Goal: Task Accomplishment & Management: Complete application form

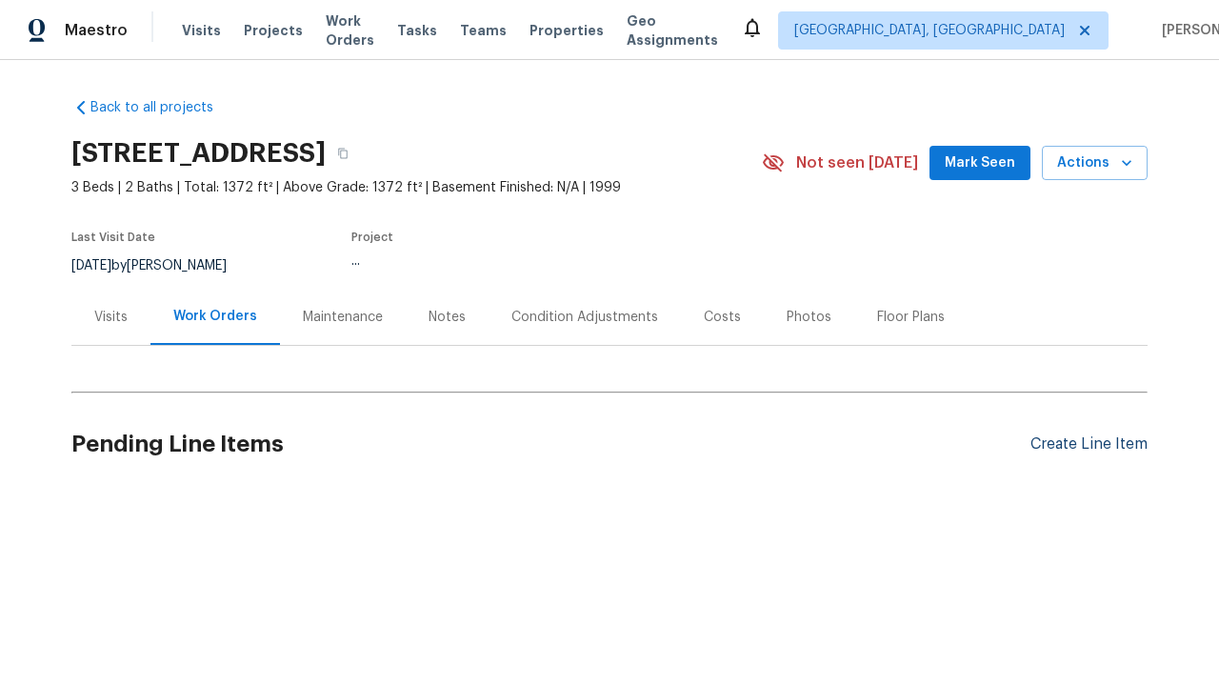
click at [1081, 444] on div "Create Line Item" at bounding box center [1088, 444] width 117 height 18
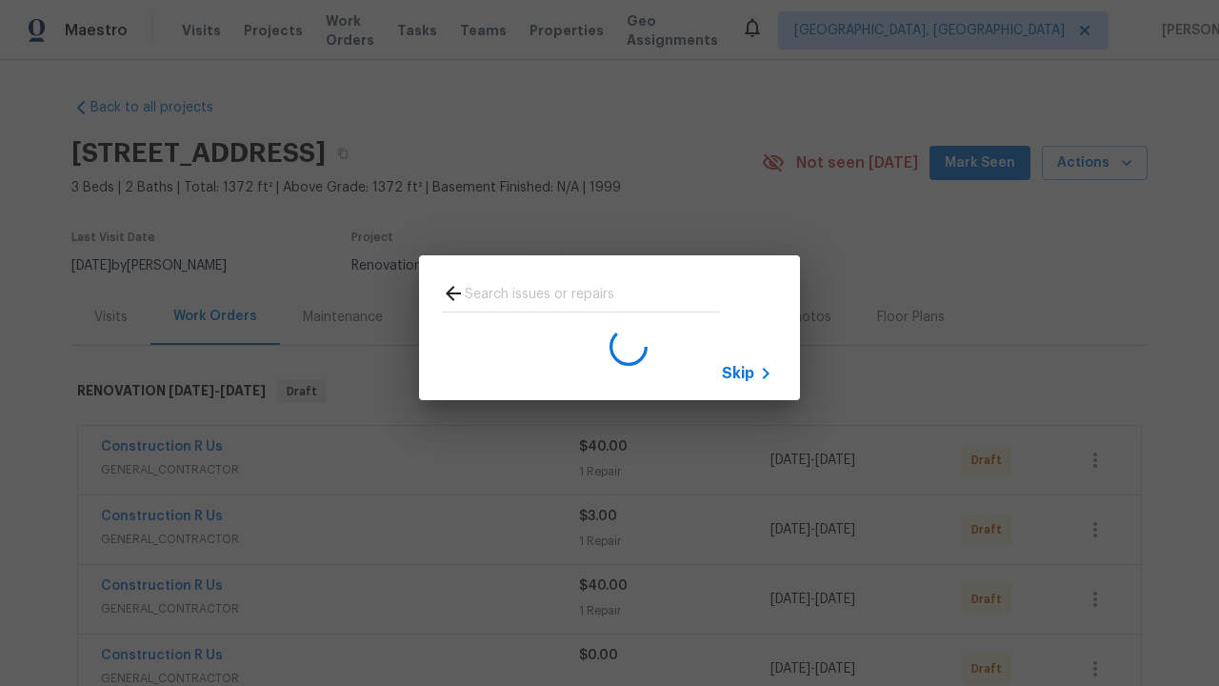
click at [738, 372] on span "Skip" at bounding box center [738, 373] width 32 height 19
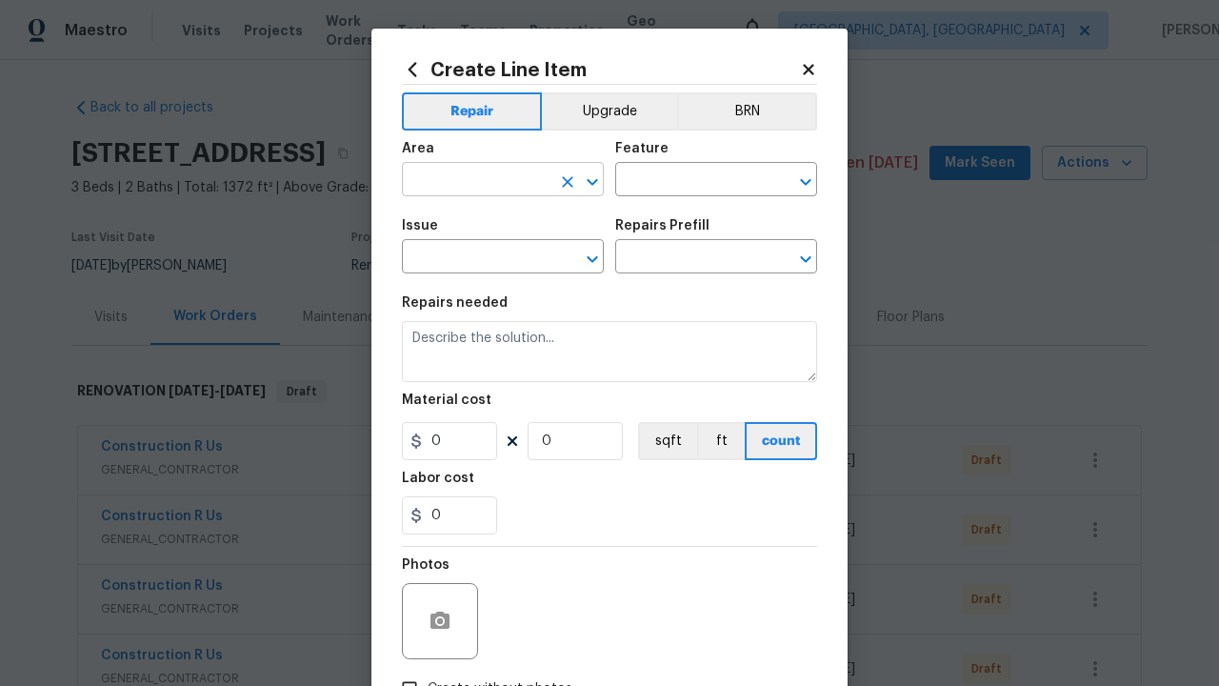
click at [469, 181] on input "text" at bounding box center [476, 182] width 149 height 30
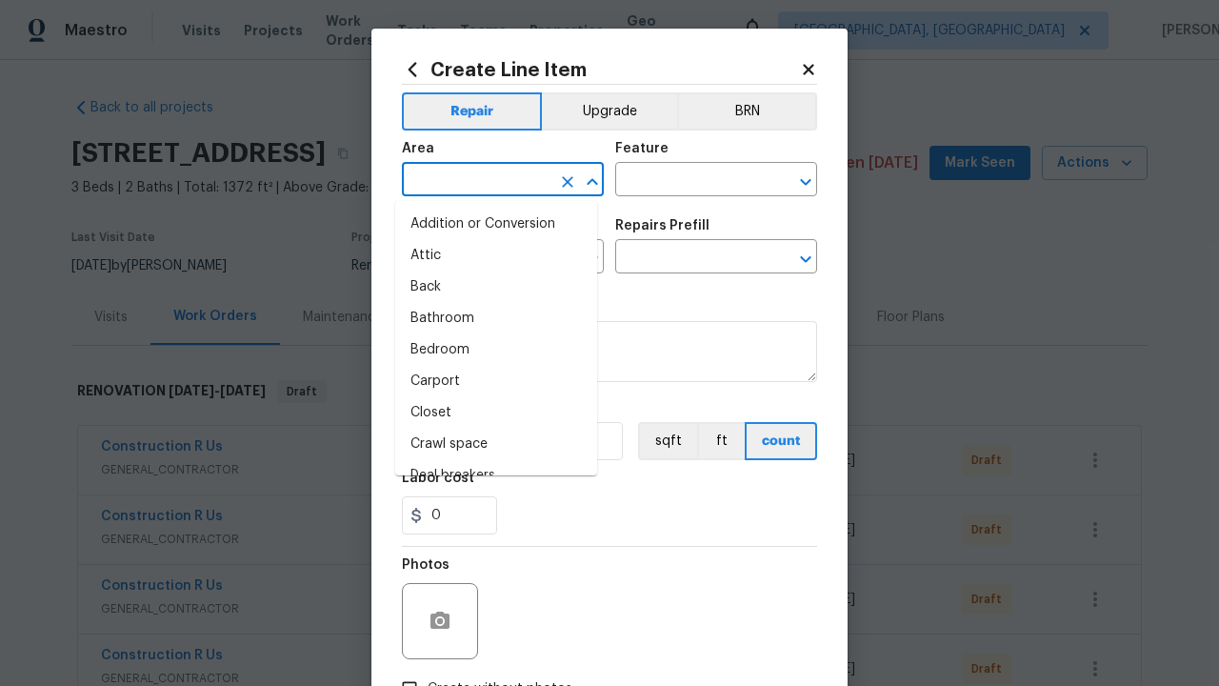
type input "Bedroom"
click at [489, 350] on li "Bedroom" at bounding box center [496, 349] width 202 height 31
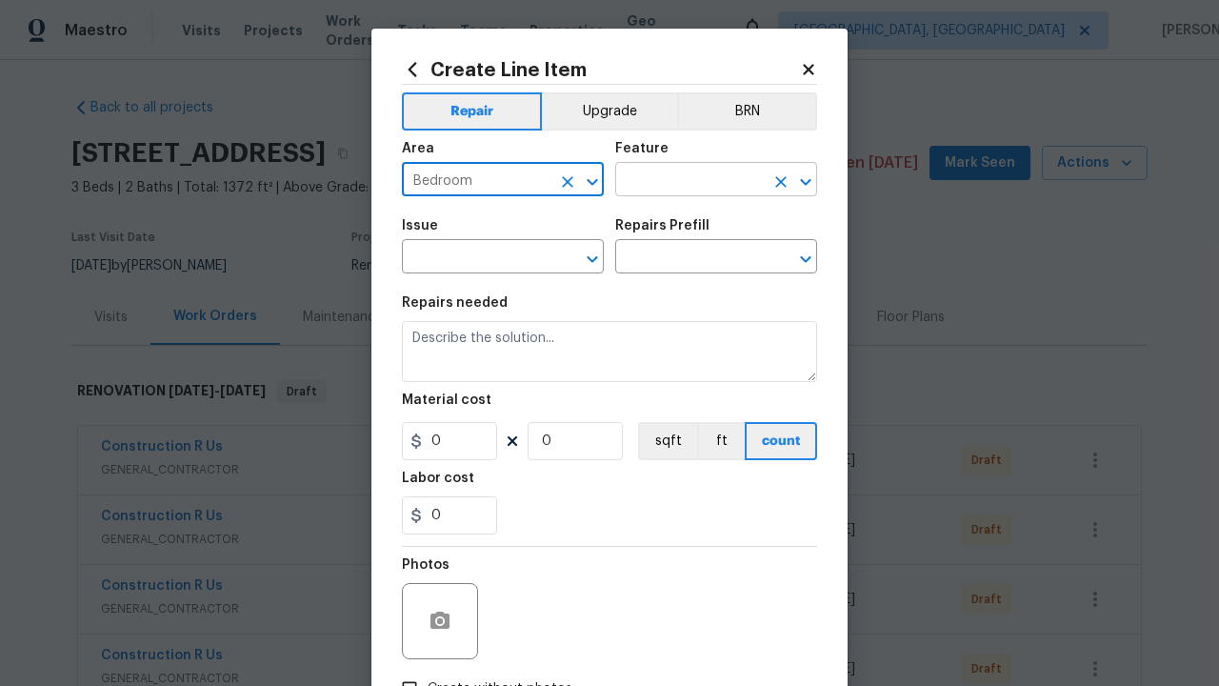
type input "Bedroom"
click at [682, 181] on input "text" at bounding box center [689, 182] width 149 height 30
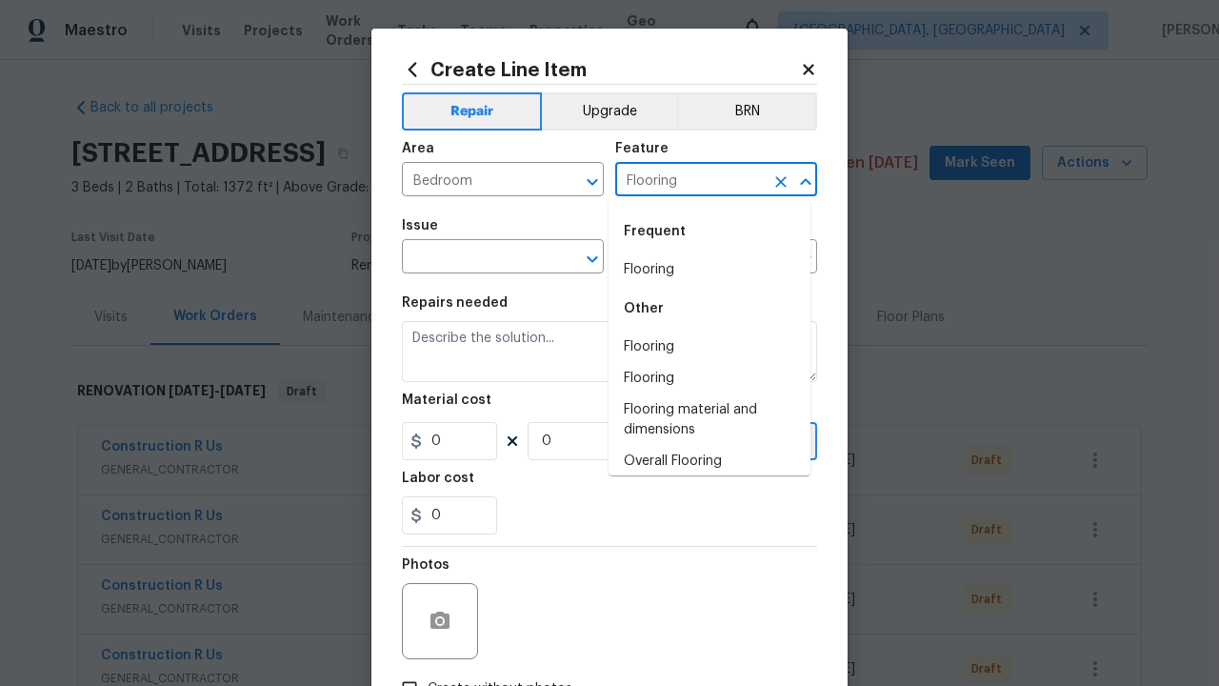
click at [702, 270] on li "Flooring" at bounding box center [710, 269] width 202 height 31
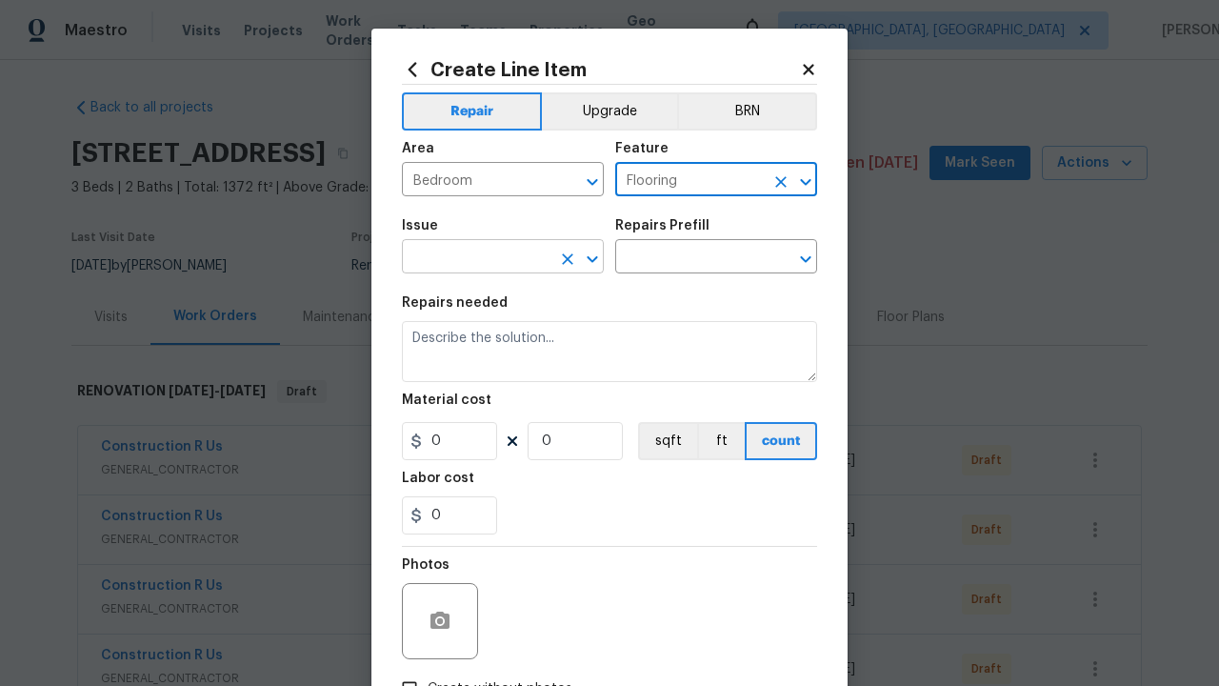
type input "Flooring"
click at [469, 259] on input "text" at bounding box center [476, 259] width 149 height 30
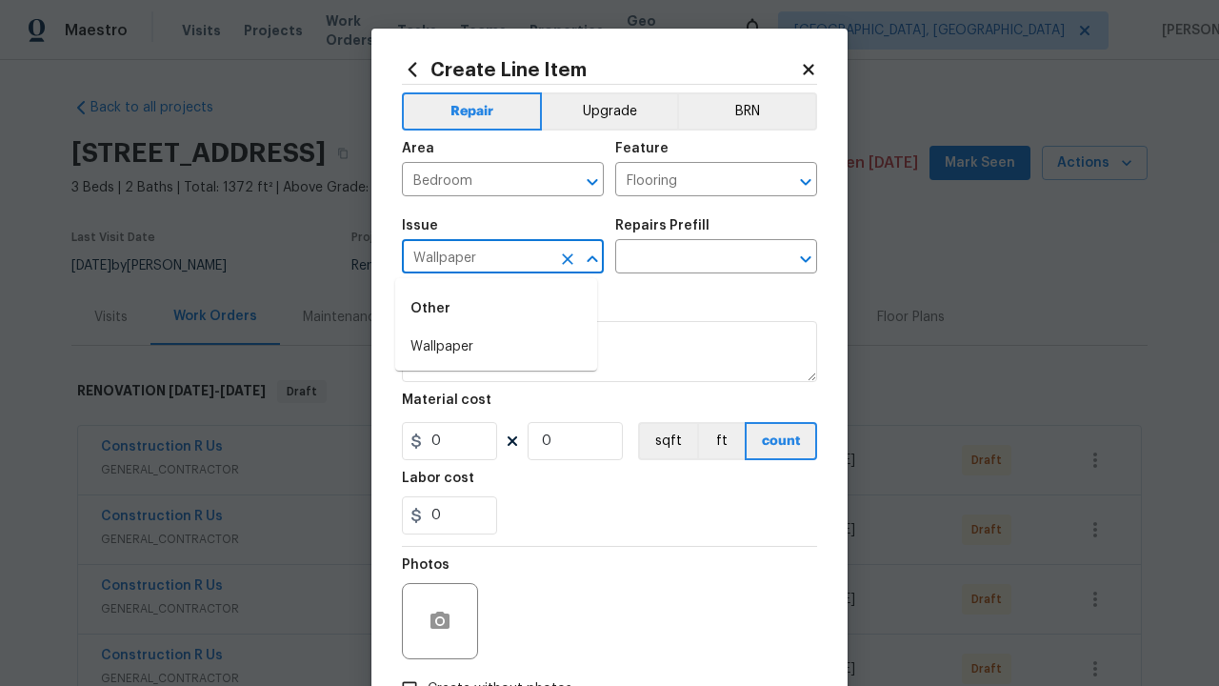
click at [496, 347] on li "Wallpaper" at bounding box center [496, 346] width 202 height 31
type input "Wallpaper"
click at [682, 259] on input "text" at bounding box center [689, 259] width 149 height 30
type input "Remove"
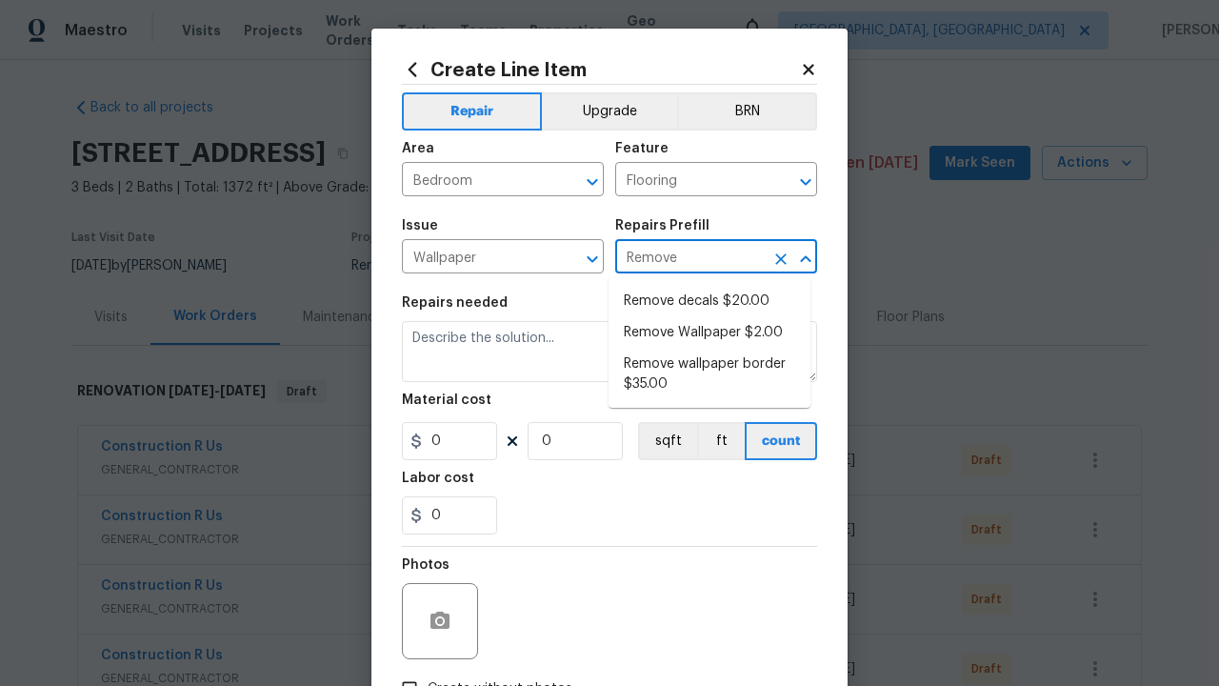
click at [710, 301] on li "Remove decals $20.00" at bounding box center [710, 301] width 202 height 31
type input "Walls and Ceiling"
type textarea "Remove decals from door/wall/ceiling"
type input "1"
type input "Remove decals $20.00"
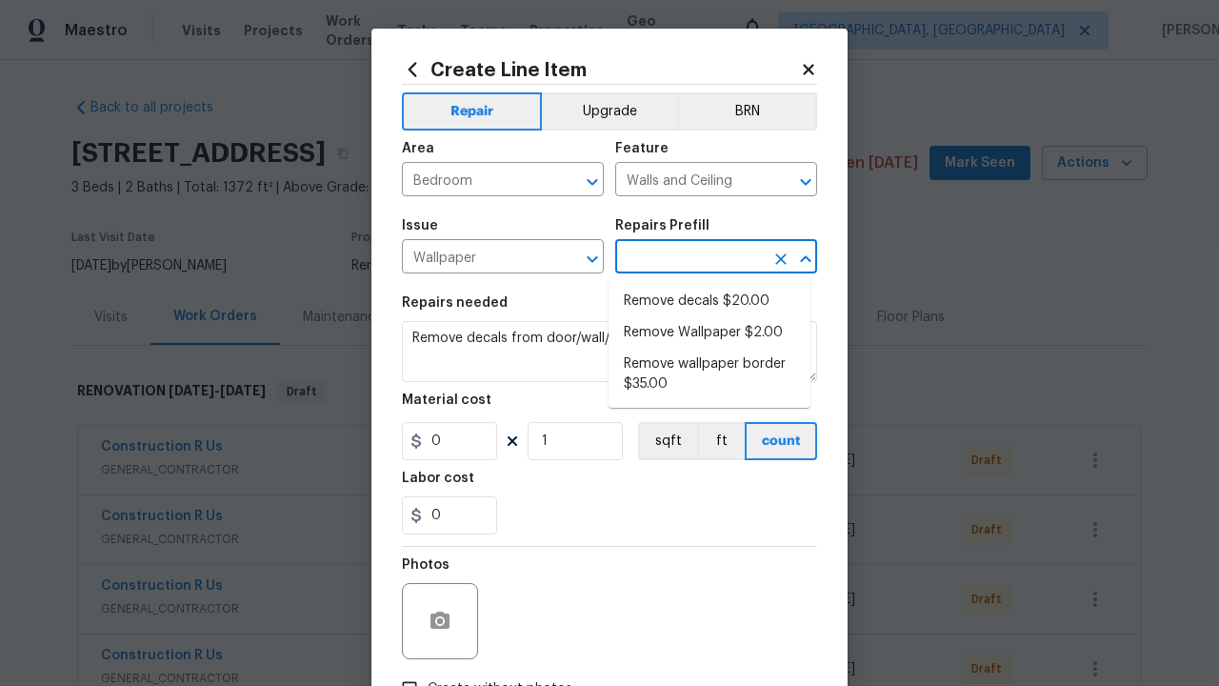
type input "20"
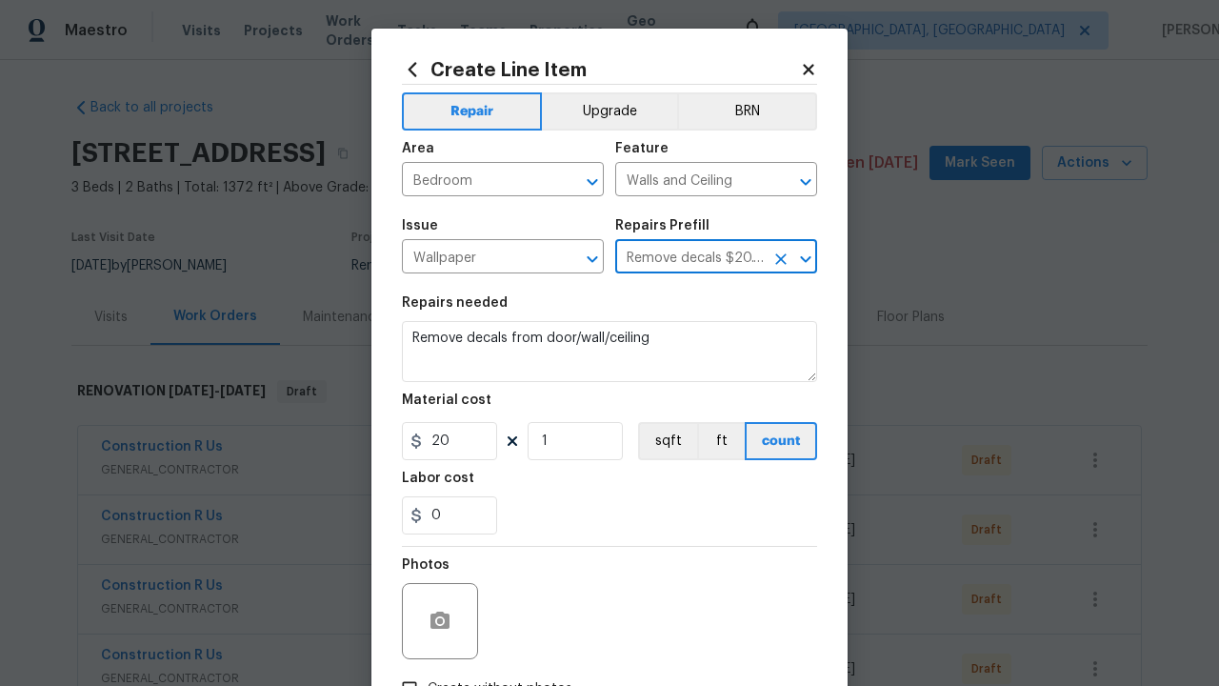
type input "Remove decals $20.00"
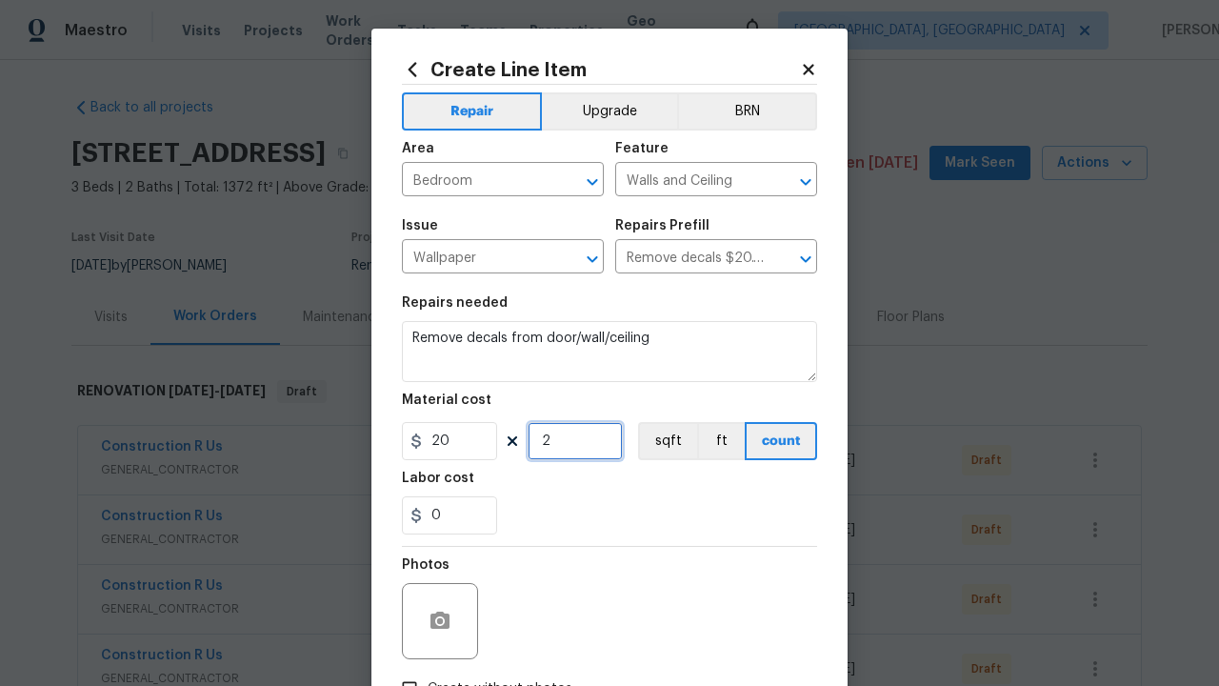
type input "2"
click at [659, 442] on button "sqft" at bounding box center [667, 441] width 59 height 38
click at [402, 670] on input "Create without photos" at bounding box center [409, 688] width 36 height 36
checkbox input "true"
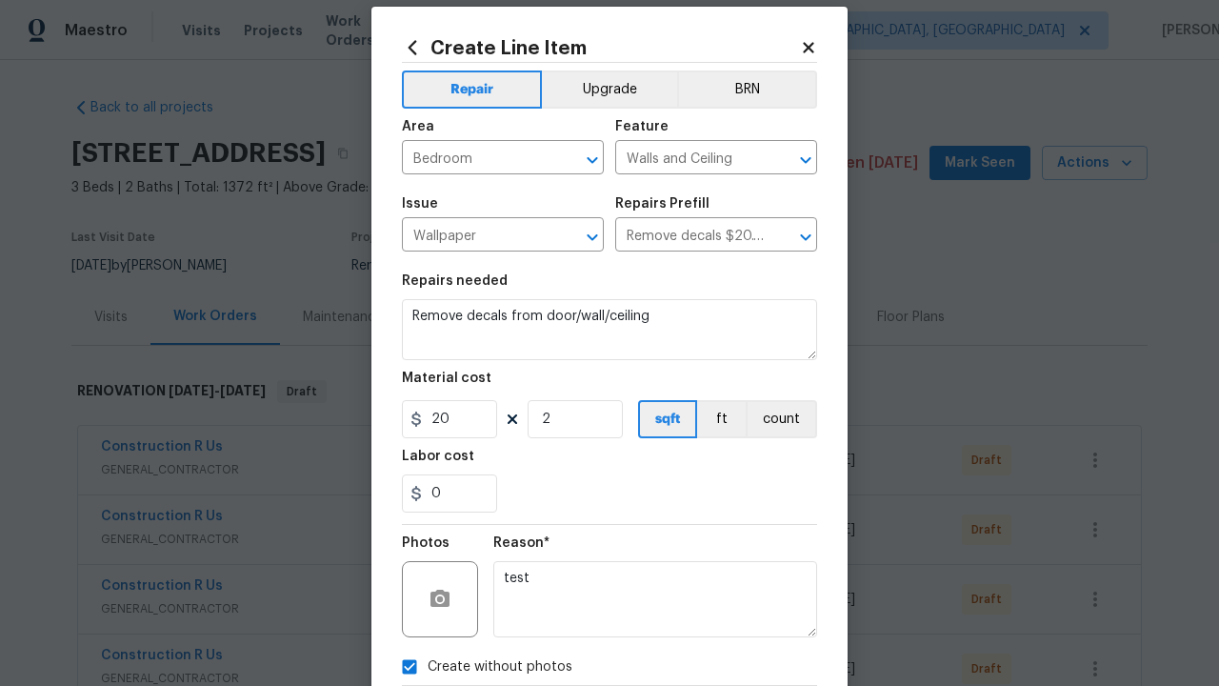
type textarea "test"
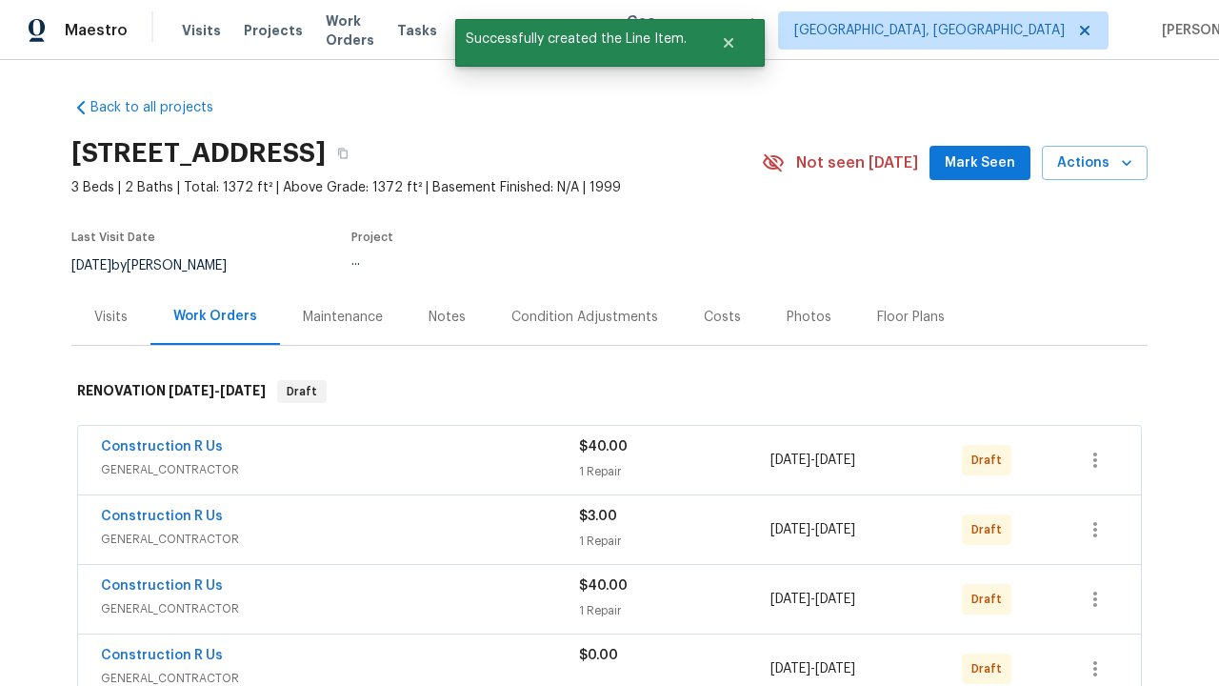
checkbox input "true"
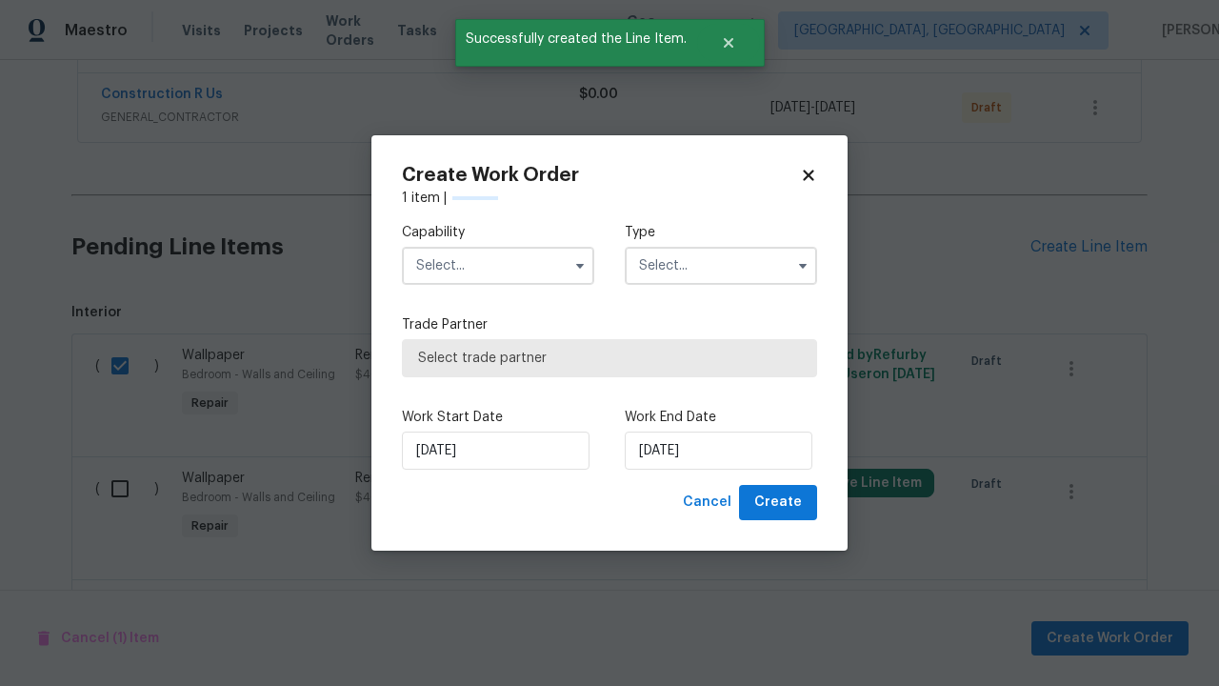
click at [498, 266] on input "text" at bounding box center [498, 266] width 192 height 38
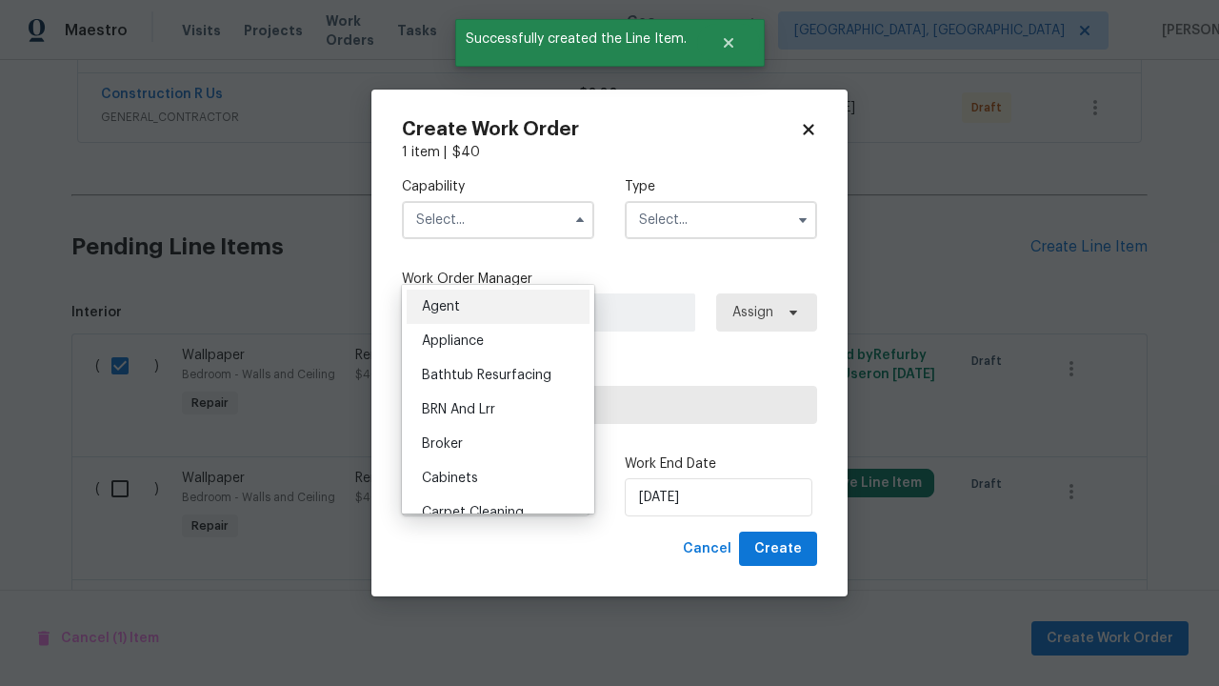
type input "General Contractor"
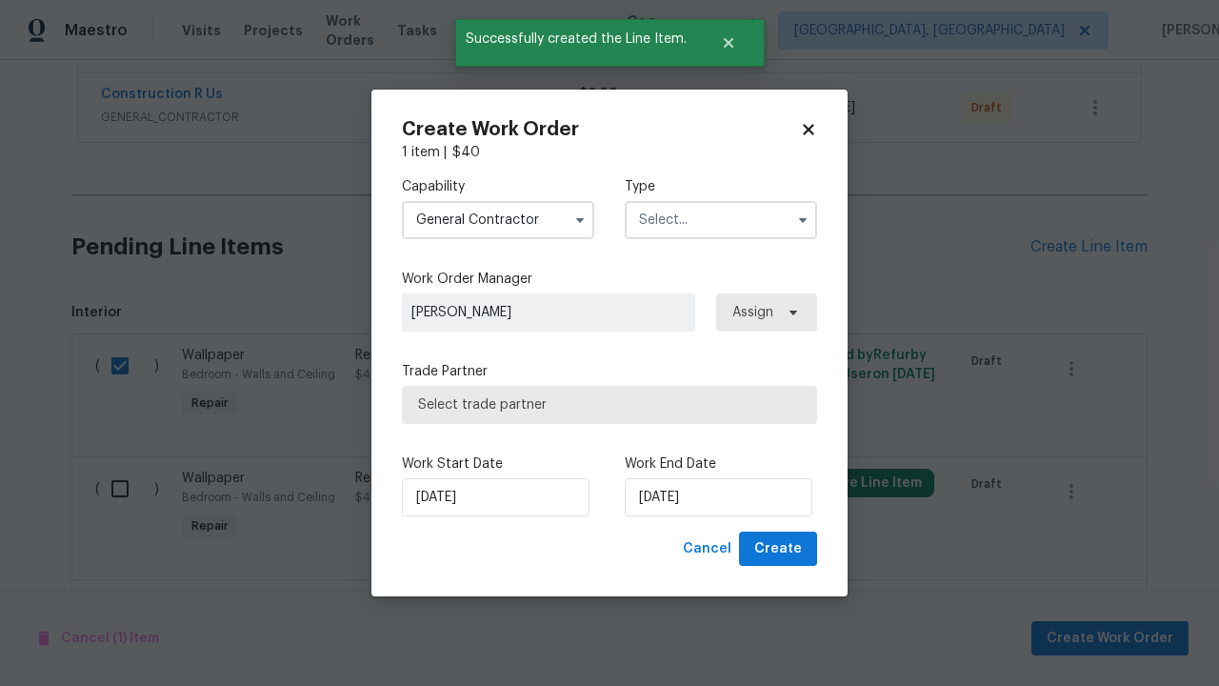
click at [721, 219] on input "text" at bounding box center [721, 220] width 192 height 38
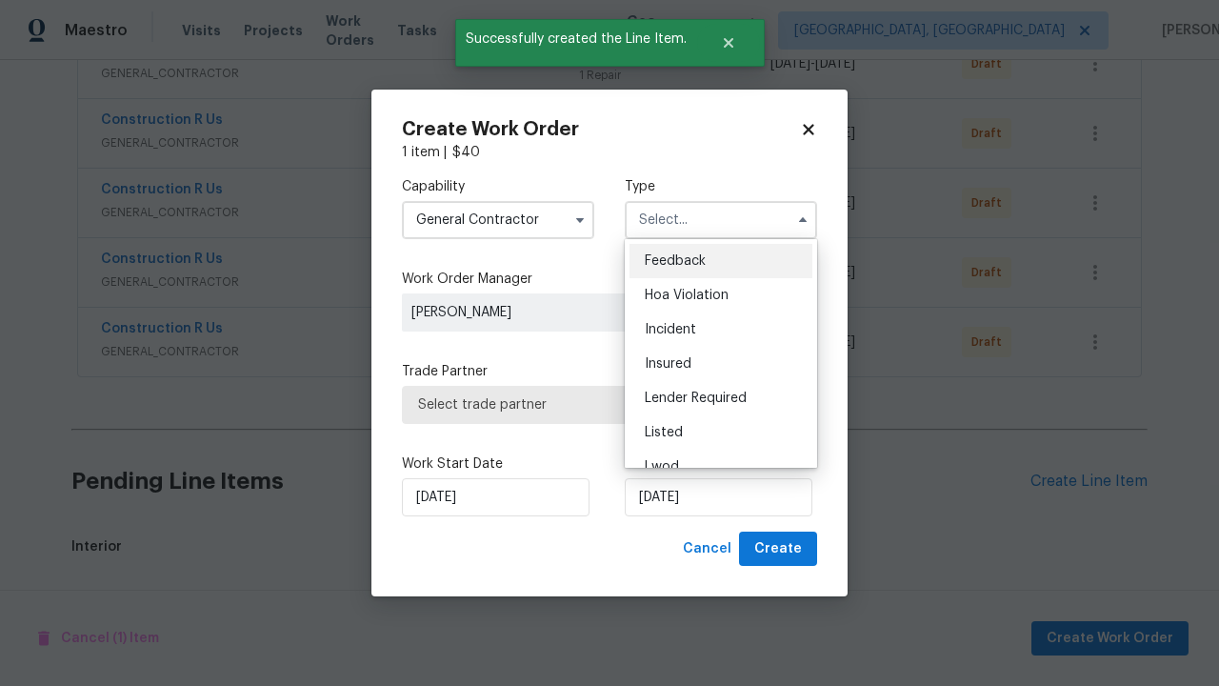
scroll to position [2357, 0]
click at [679, 563] on span "Renovation" at bounding box center [680, 569] width 70 height 13
type input "Renovation"
click at [595, 404] on span "Select trade partner" at bounding box center [609, 404] width 383 height 19
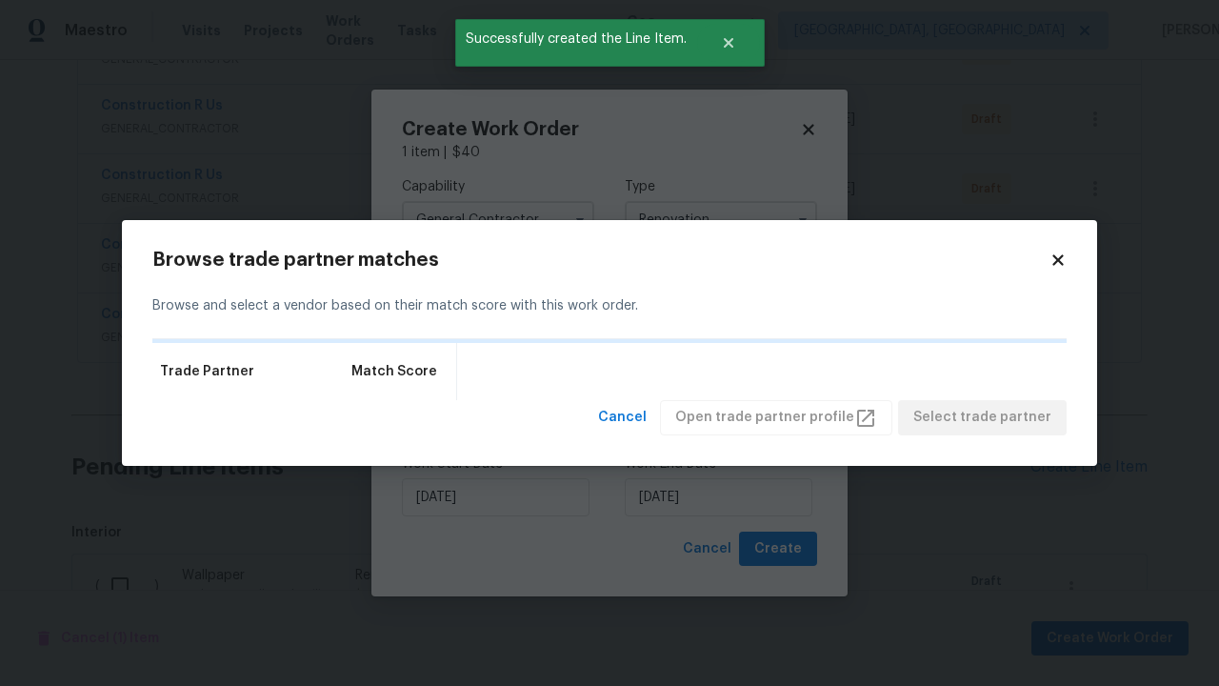
scroll to position [2577, 0]
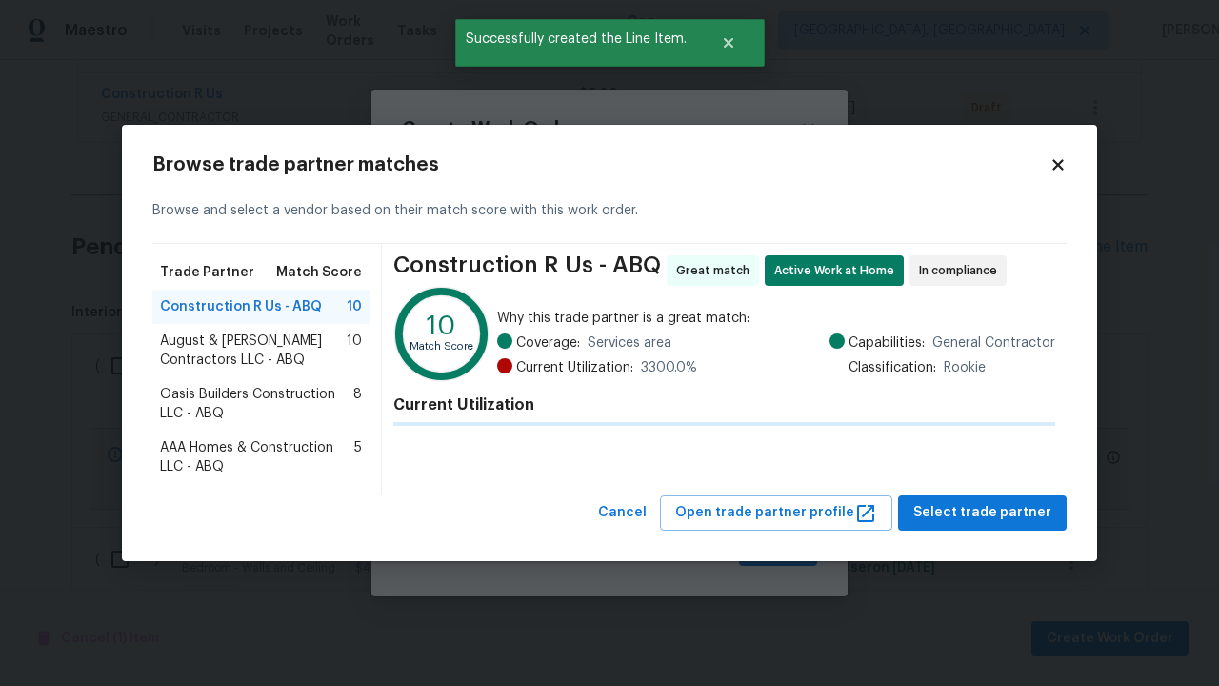
click at [980, 525] on span "Select trade partner" at bounding box center [982, 513] width 138 height 24
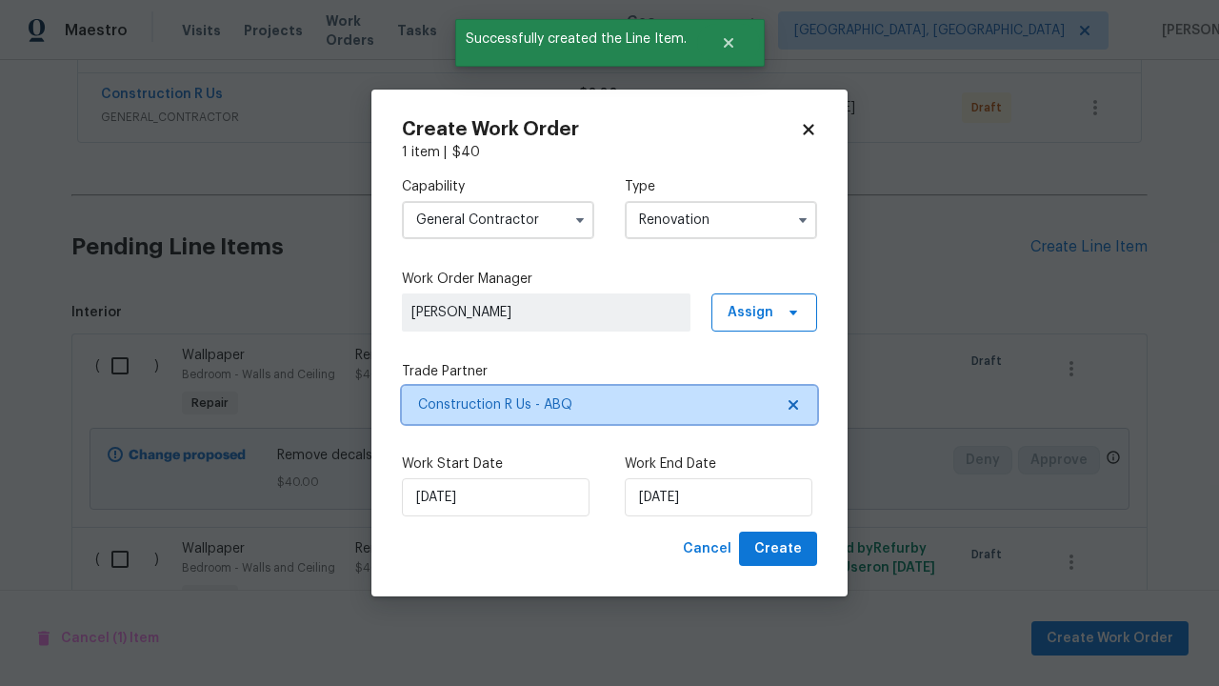
click at [780, 549] on span "Create" at bounding box center [778, 549] width 48 height 24
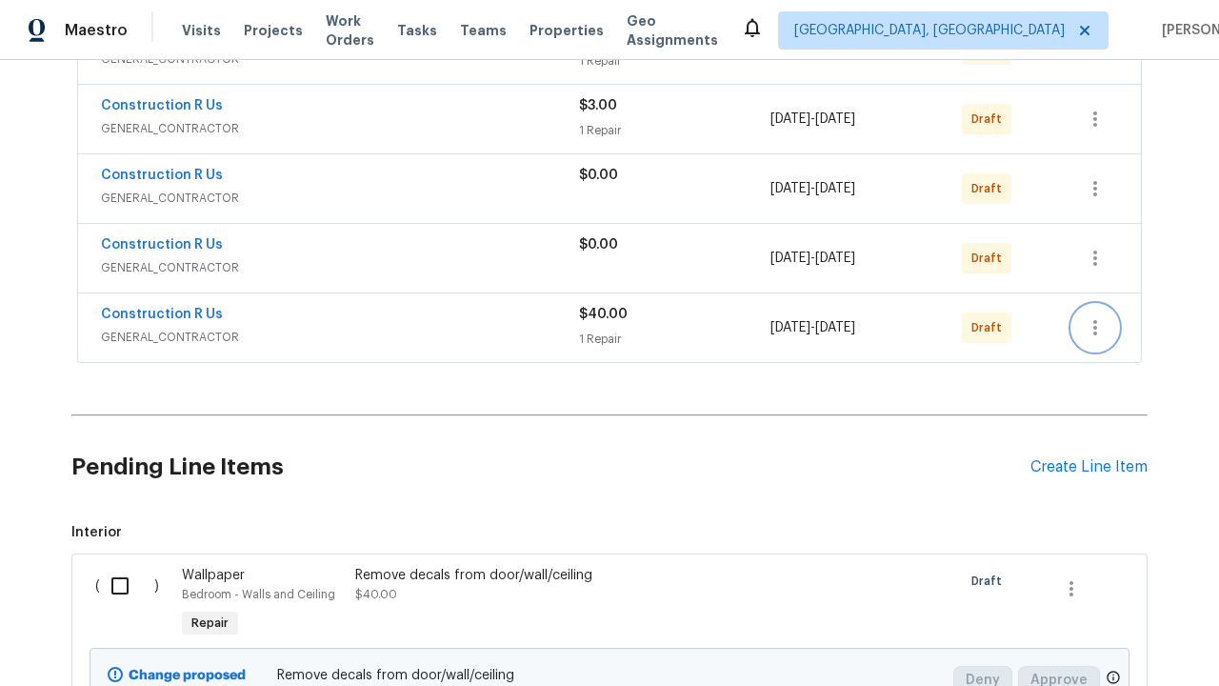
click at [1093, 335] on icon "button" at bounding box center [1095, 327] width 4 height 15
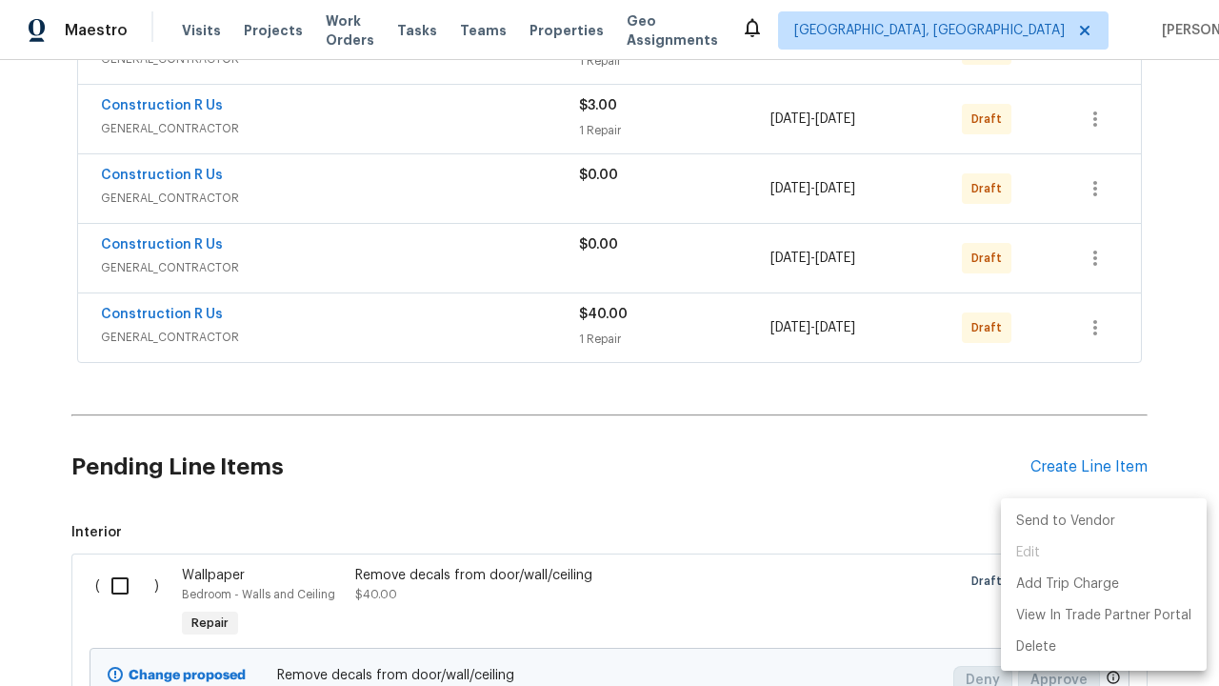
scroll to position [2106, 0]
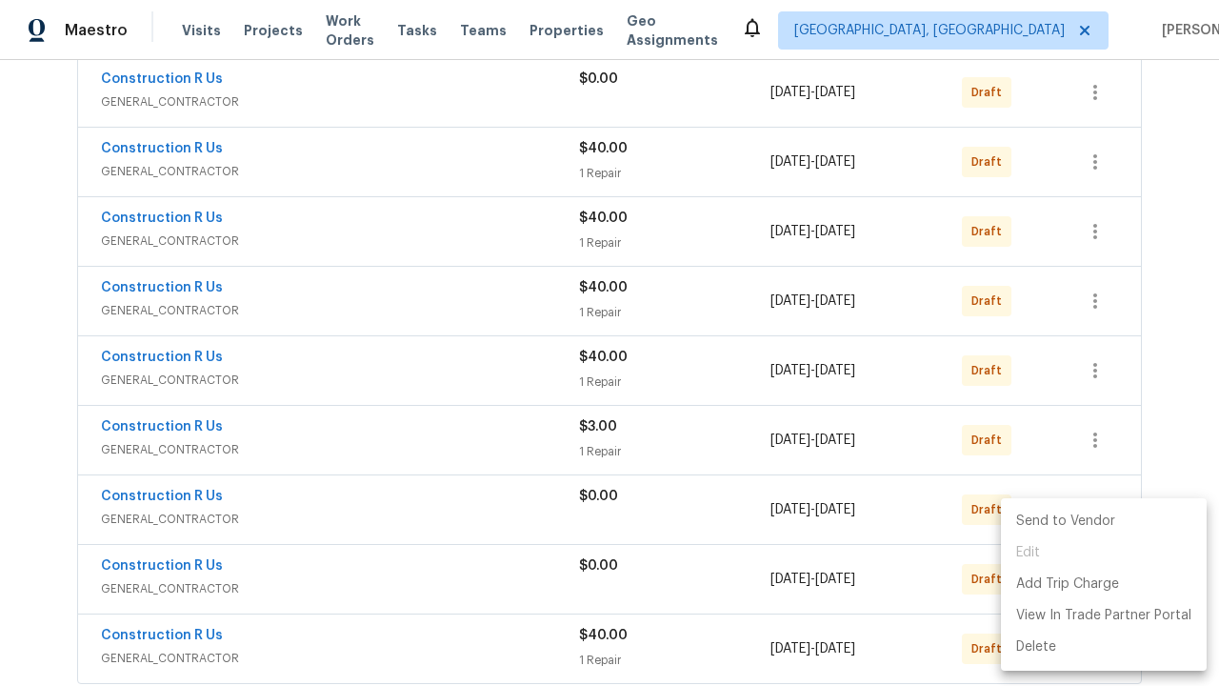
click at [1102, 521] on li "Send to Vendor" at bounding box center [1104, 521] width 206 height 31
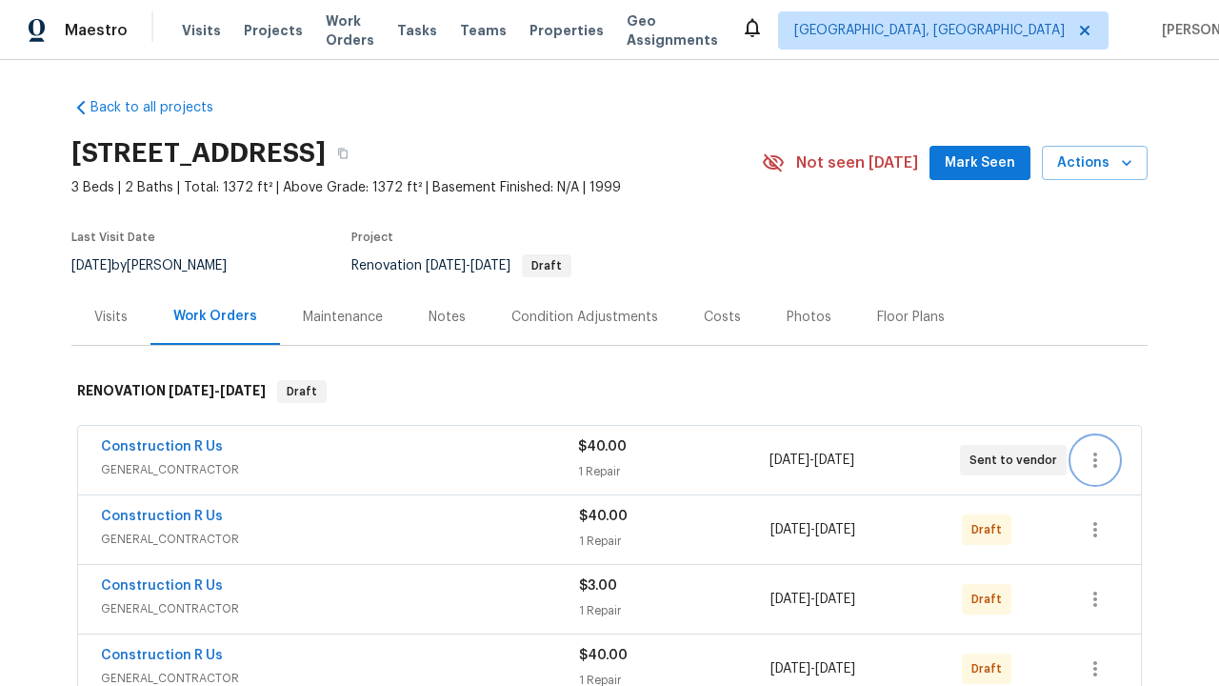
click at [1093, 460] on icon "button" at bounding box center [1095, 459] width 4 height 15
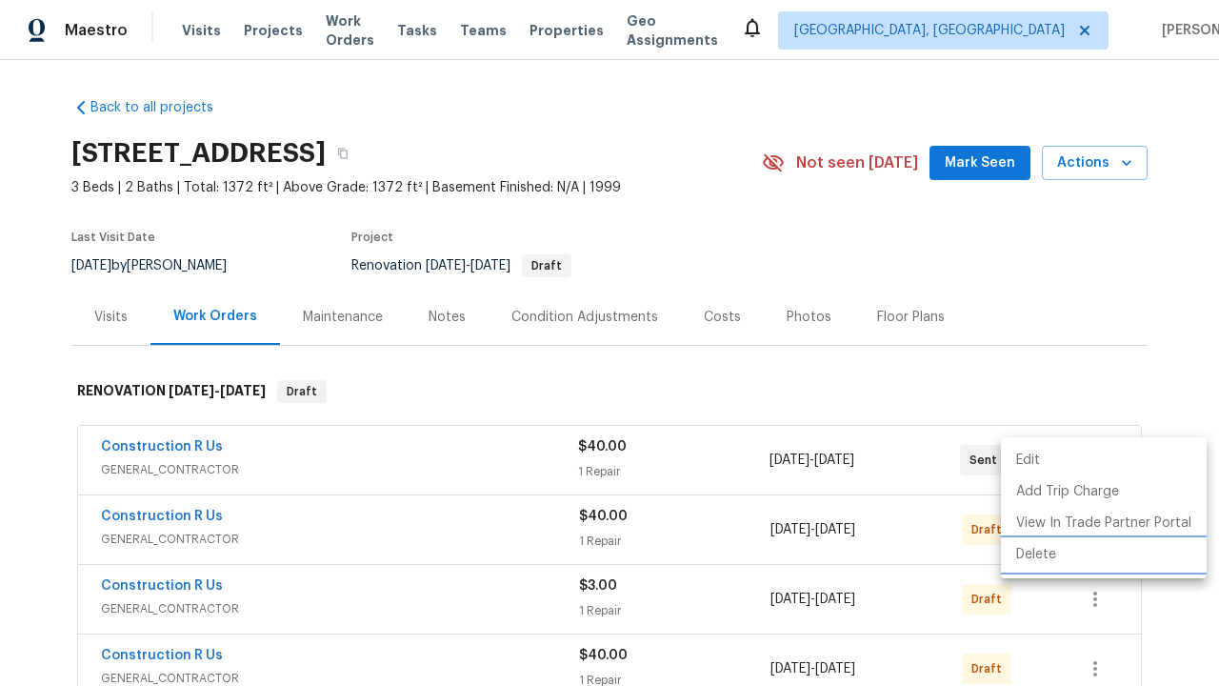
click at [1102, 554] on li "Delete" at bounding box center [1104, 554] width 206 height 31
